Goal: Information Seeking & Learning: Find specific fact

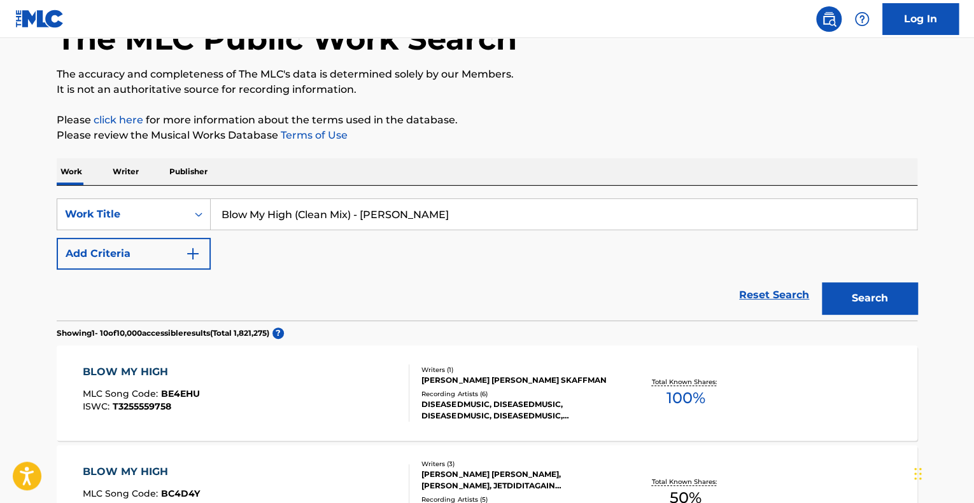
scroll to position [115, 0]
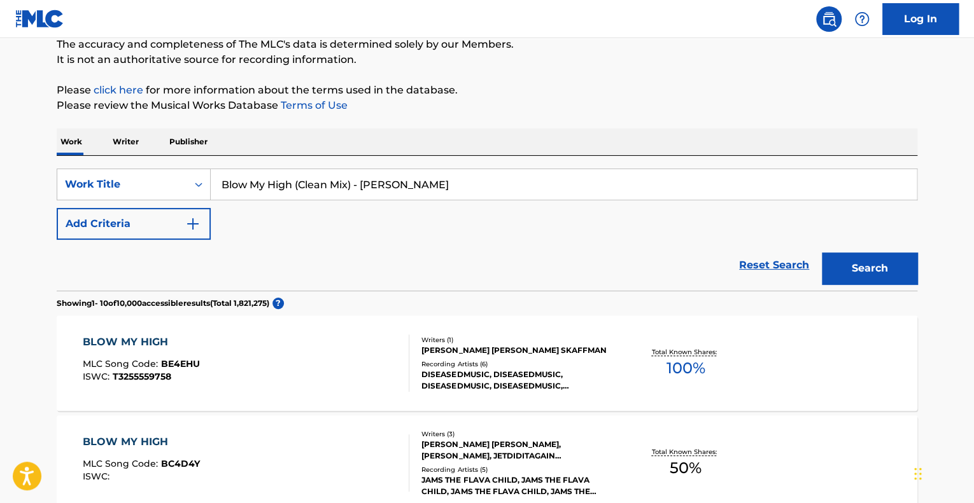
click at [288, 374] on div "BLOW MY HIGH MLC Song Code : BE4EHU ISWC : T3255559758" at bounding box center [246, 363] width 327 height 57
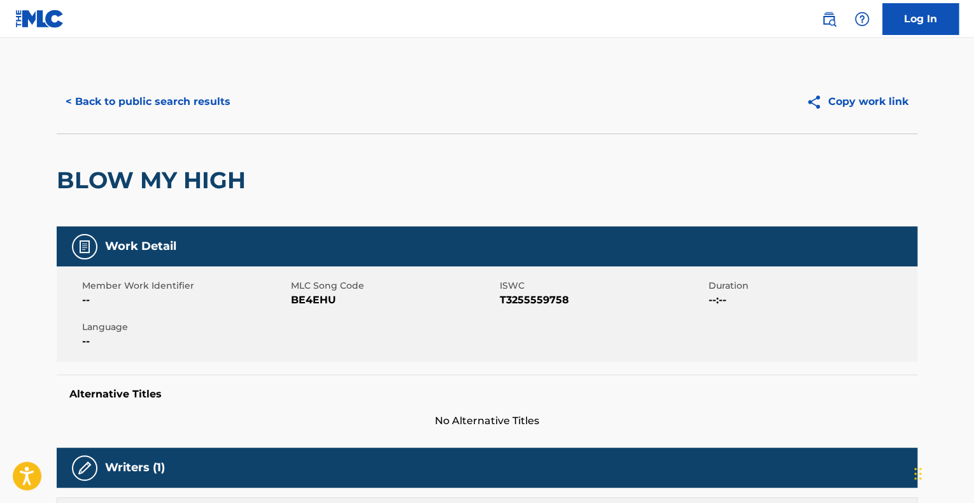
click at [81, 110] on button "< Back to public search results" at bounding box center [148, 102] width 183 height 32
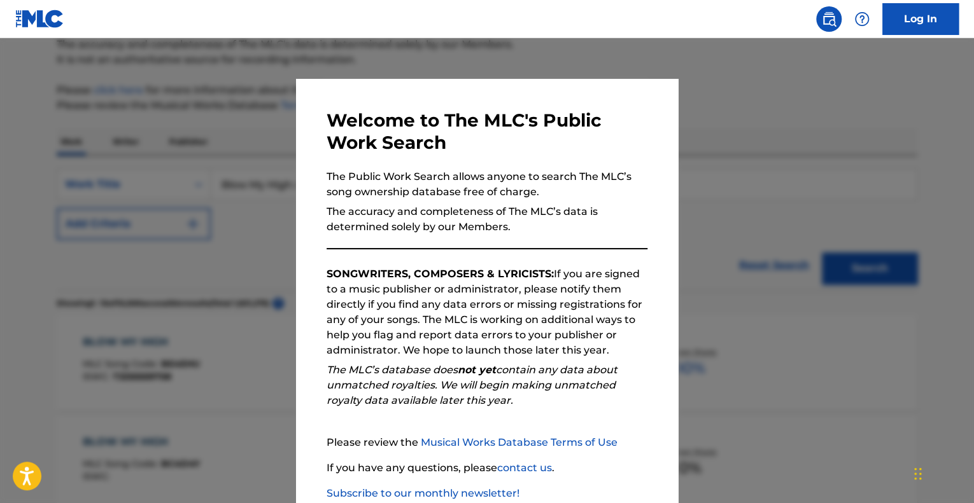
click at [716, 260] on div at bounding box center [487, 289] width 974 height 503
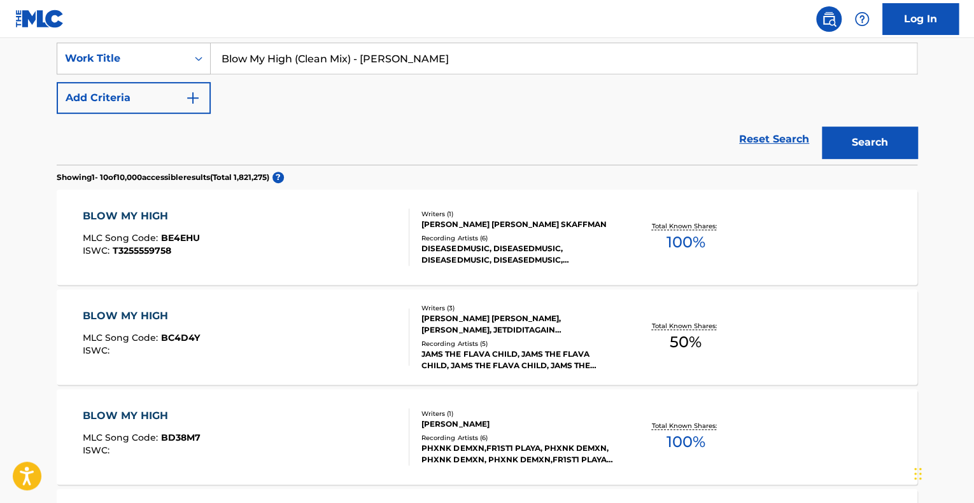
scroll to position [242, 0]
click at [336, 322] on div "BLOW MY HIGH MLC Song Code : BC4D4Y ISWC :" at bounding box center [246, 335] width 327 height 57
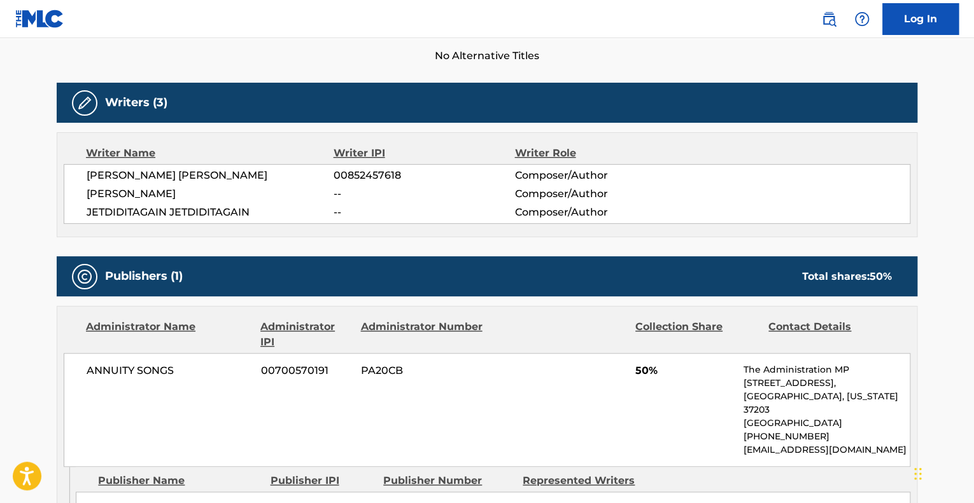
scroll to position [382, 0]
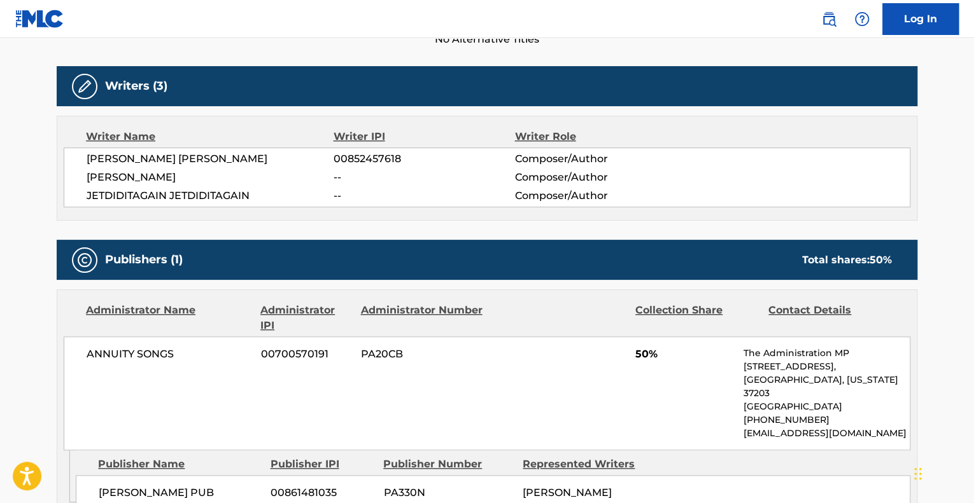
scroll to position [242, 0]
